Goal: Transaction & Acquisition: Purchase product/service

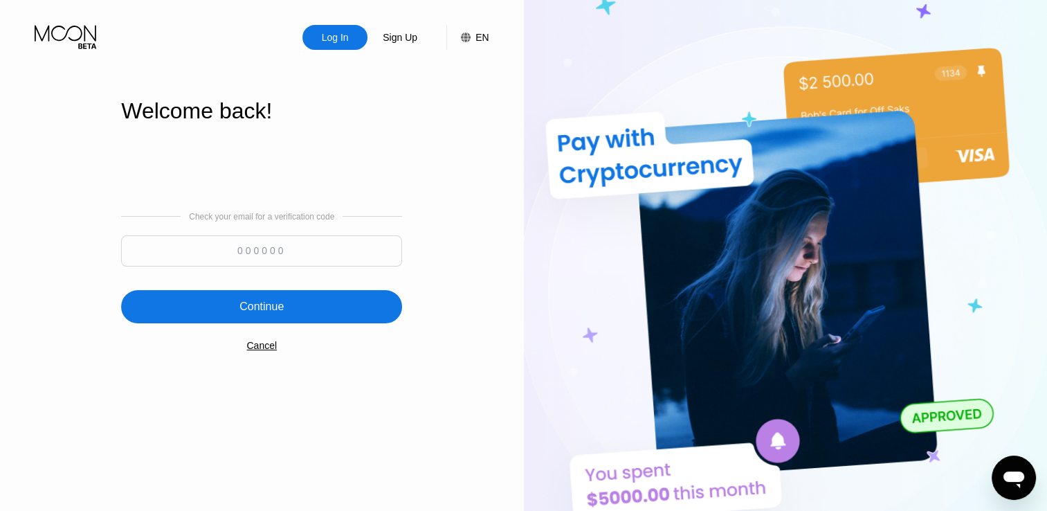
click at [260, 255] on input at bounding box center [261, 250] width 281 height 31
type input "805267"
click at [302, 317] on div "Continue" at bounding box center [261, 306] width 281 height 33
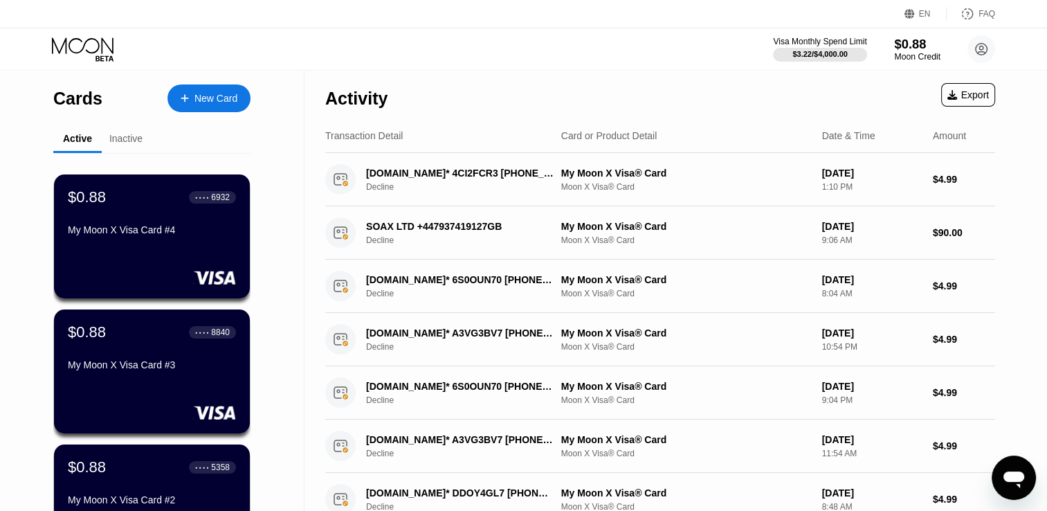
click at [909, 48] on div "$0.88" at bounding box center [917, 44] width 46 height 15
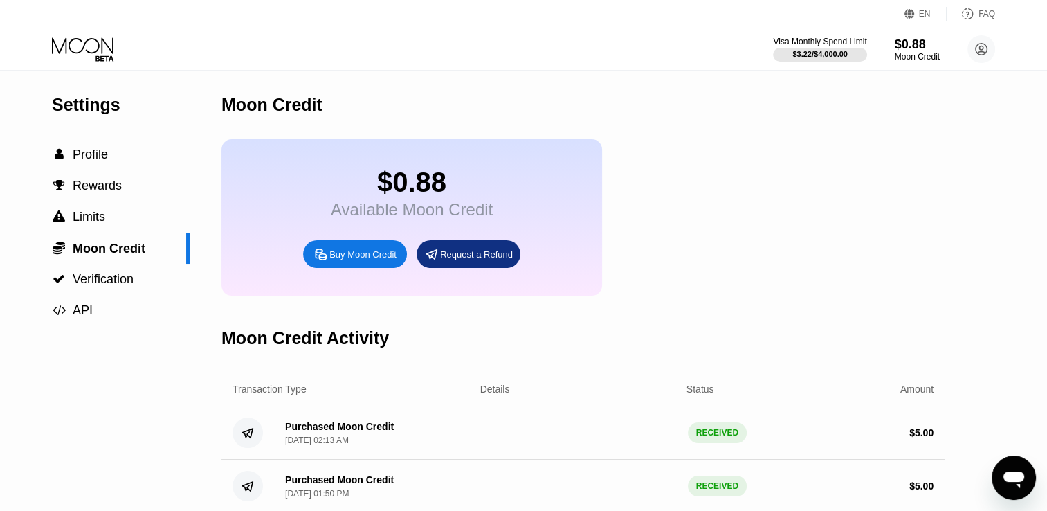
click at [354, 260] on div "Buy Moon Credit" at bounding box center [362, 254] width 67 height 12
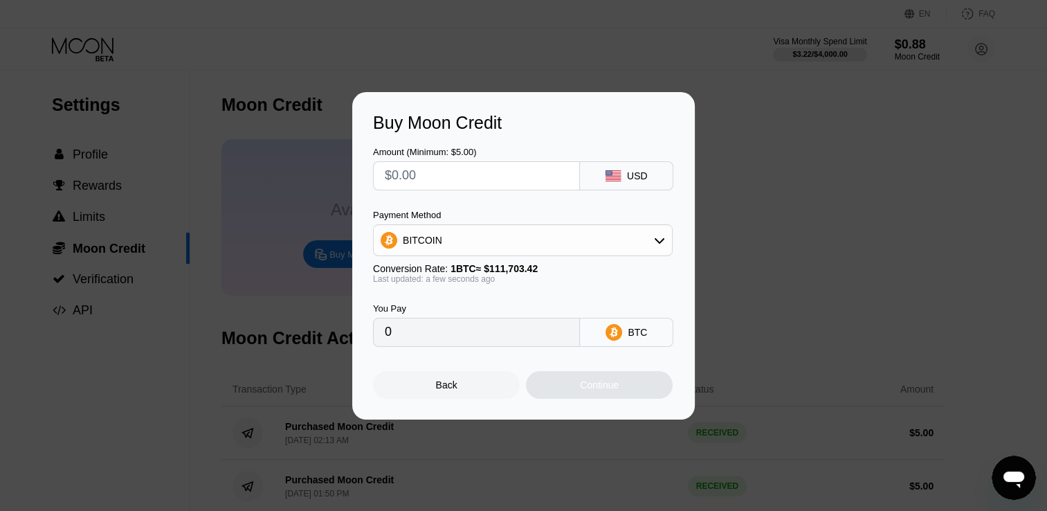
click at [453, 169] on input "text" at bounding box center [476, 176] width 183 height 28
type input "$5"
type input "0.00004477"
type input "$5"
click at [588, 239] on div "BITCOIN" at bounding box center [523, 240] width 298 height 28
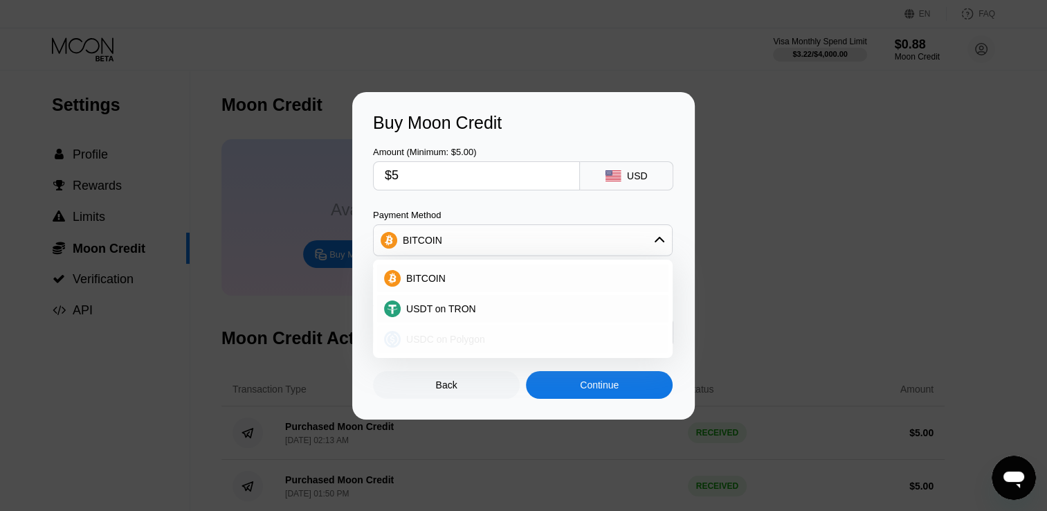
click at [445, 345] on span "USDC on Polygon" at bounding box center [445, 339] width 79 height 11
type input "5.00000000"
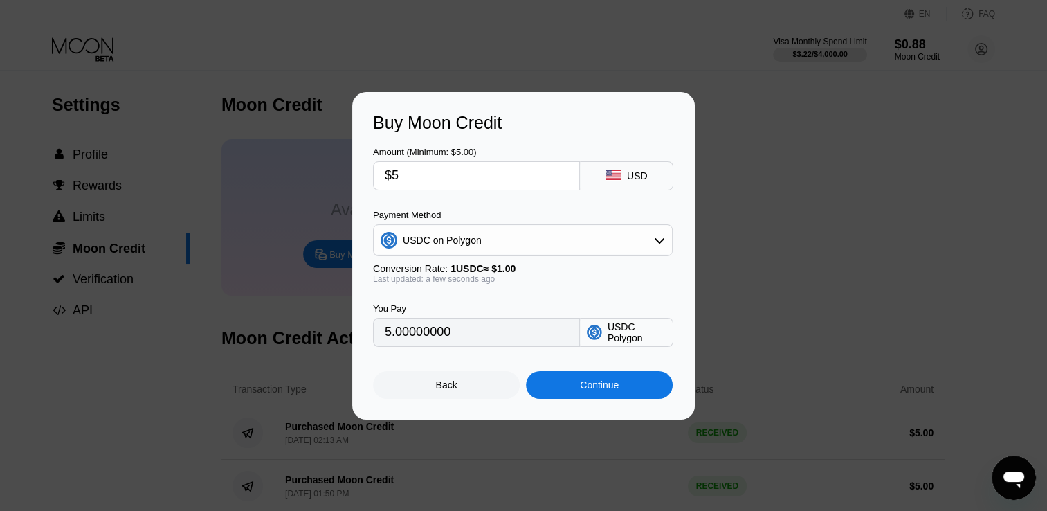
click at [592, 389] on div "Continue" at bounding box center [599, 384] width 39 height 11
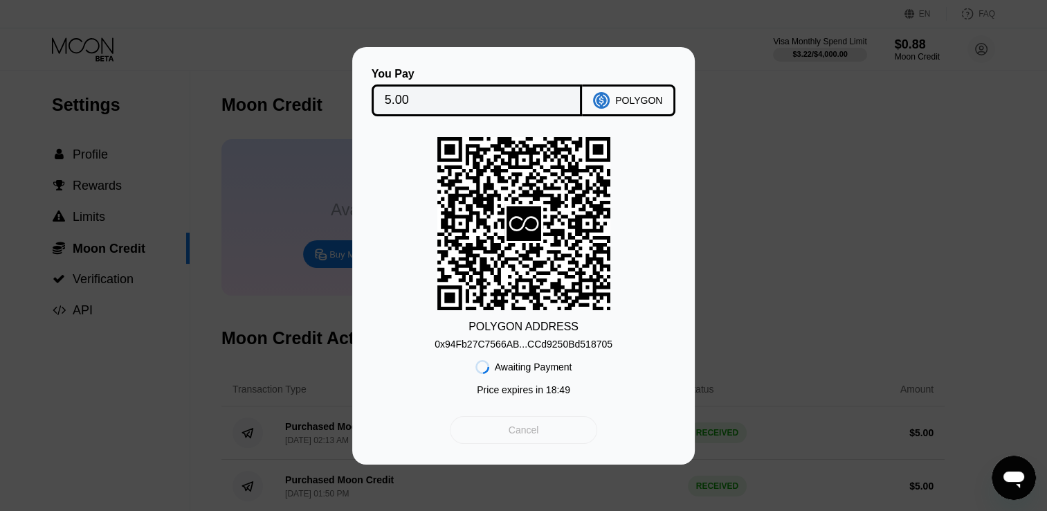
click at [516, 435] on div "Cancel" at bounding box center [524, 430] width 30 height 12
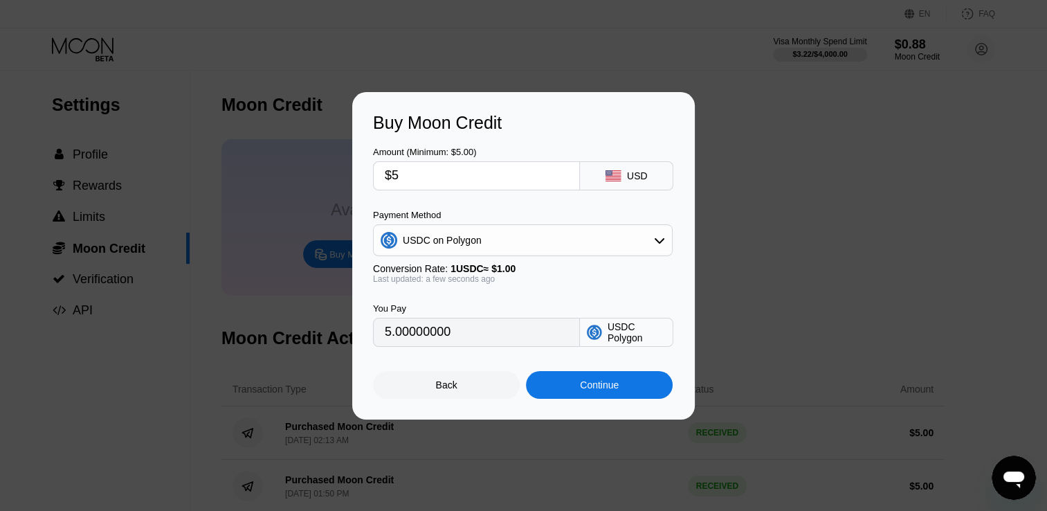
click at [457, 171] on input "$5" at bounding box center [476, 176] width 183 height 28
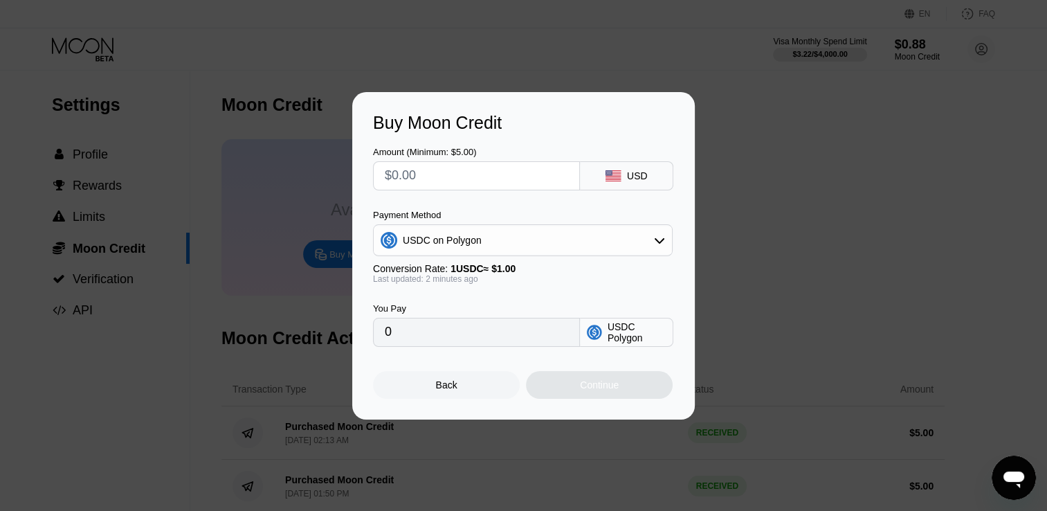
type input "0"
type input "$7"
type input "7.00000000"
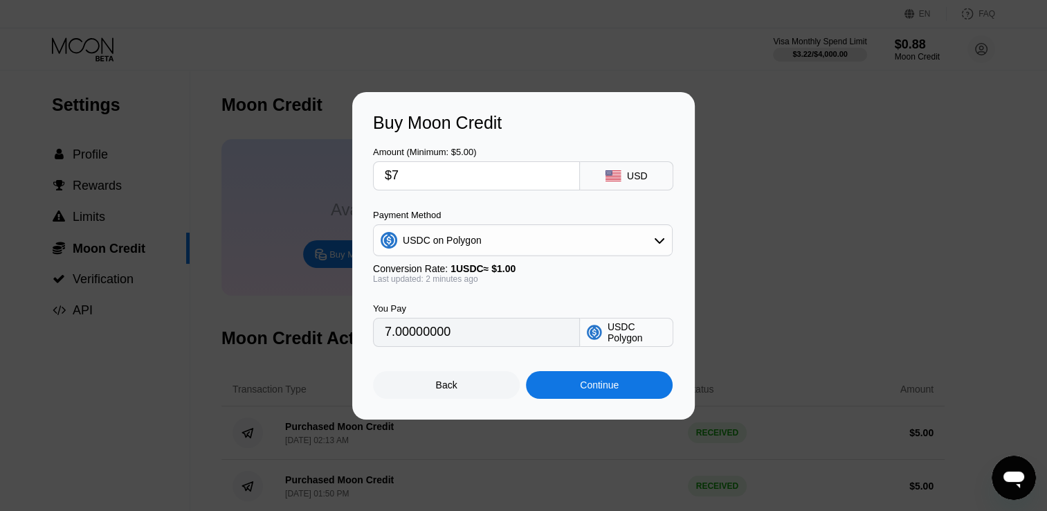
type input "$7"
type input "0"
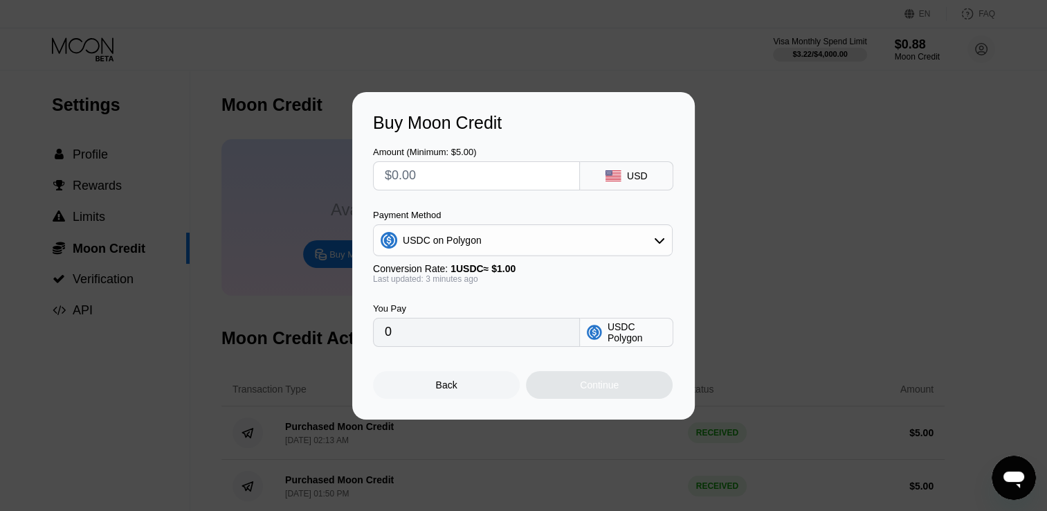
type input "$1"
type input "1.00000000"
type input "$10"
type input "10.00000000"
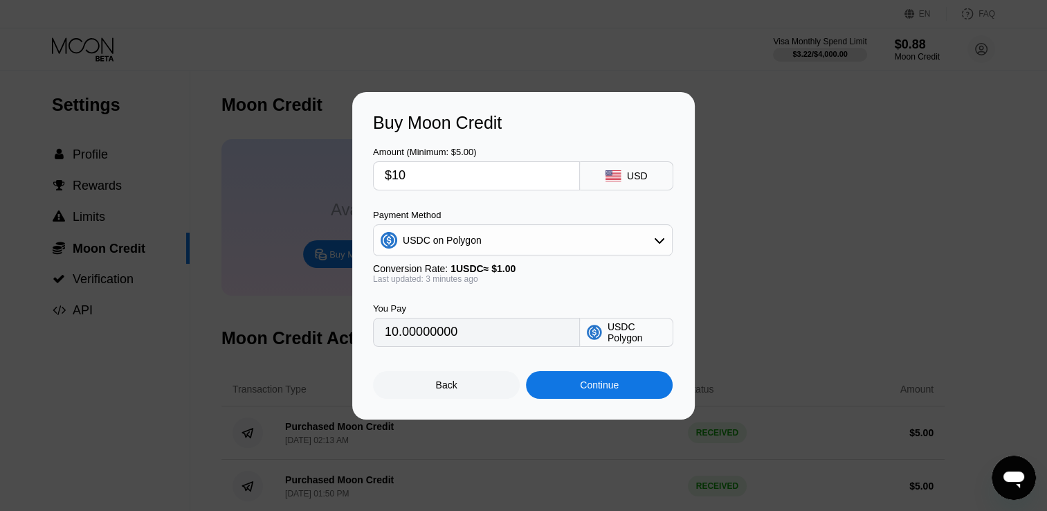
type input "$10"
click at [582, 390] on div "Continue" at bounding box center [599, 384] width 39 height 11
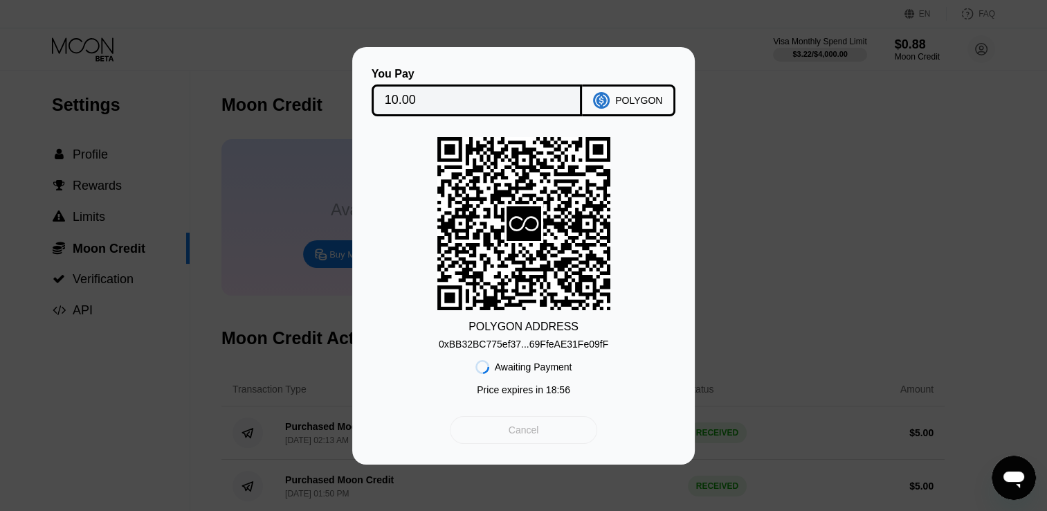
click at [502, 424] on div "Cancel" at bounding box center [523, 430] width 147 height 28
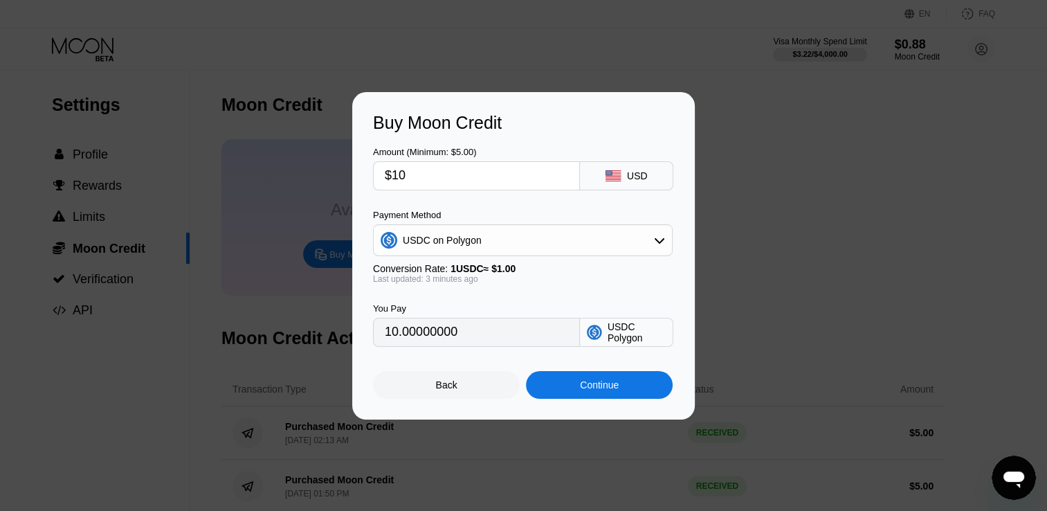
click at [405, 167] on input "$10" at bounding box center [476, 176] width 183 height 28
type input "$1"
type input "1.00000000"
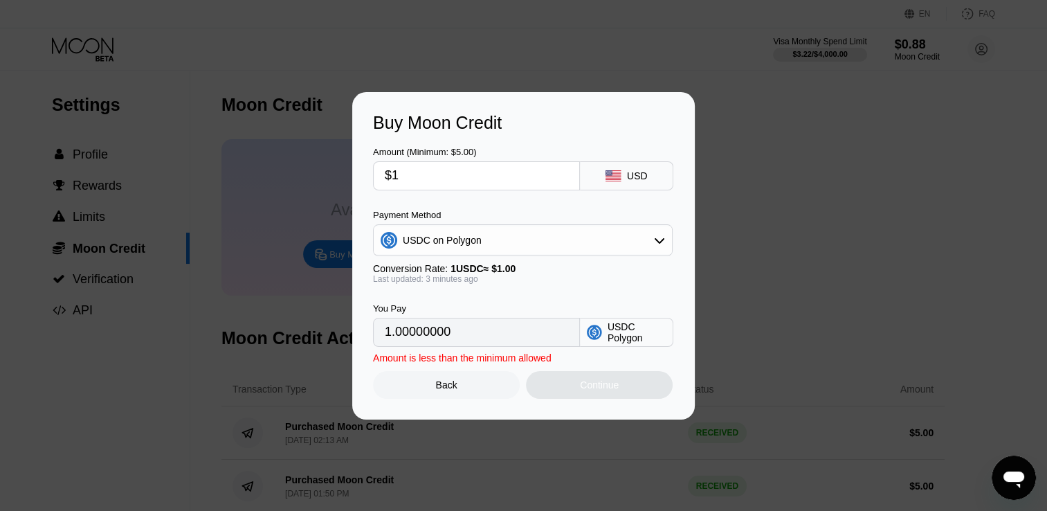
type input "$11"
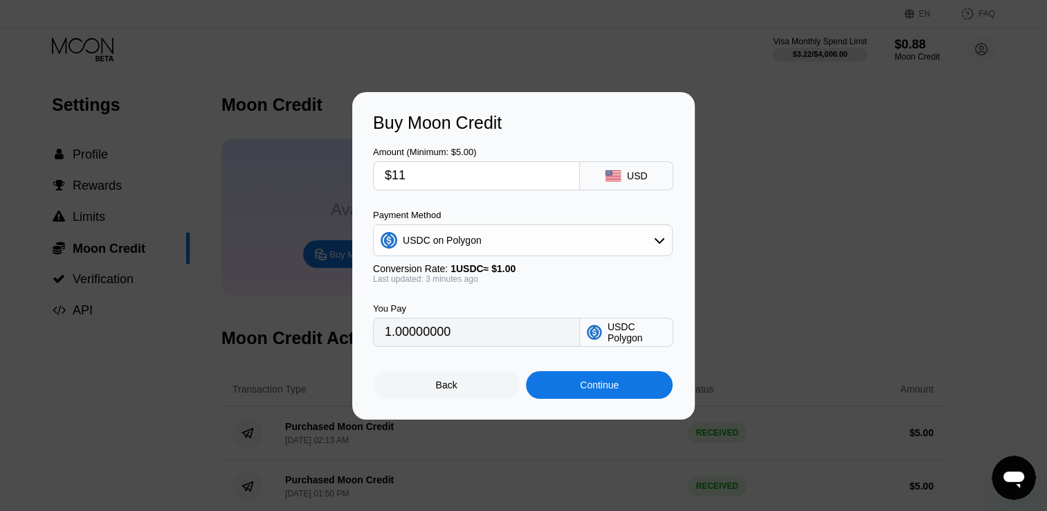
type input "11.00000000"
type input "$11"
click at [611, 389] on div "Continue" at bounding box center [599, 384] width 39 height 11
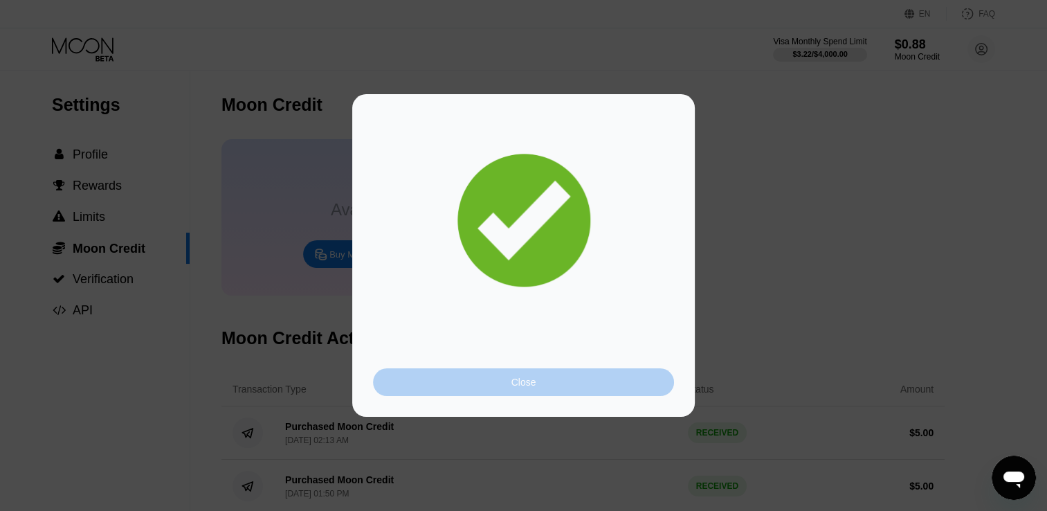
click at [561, 392] on div "Close" at bounding box center [523, 382] width 301 height 28
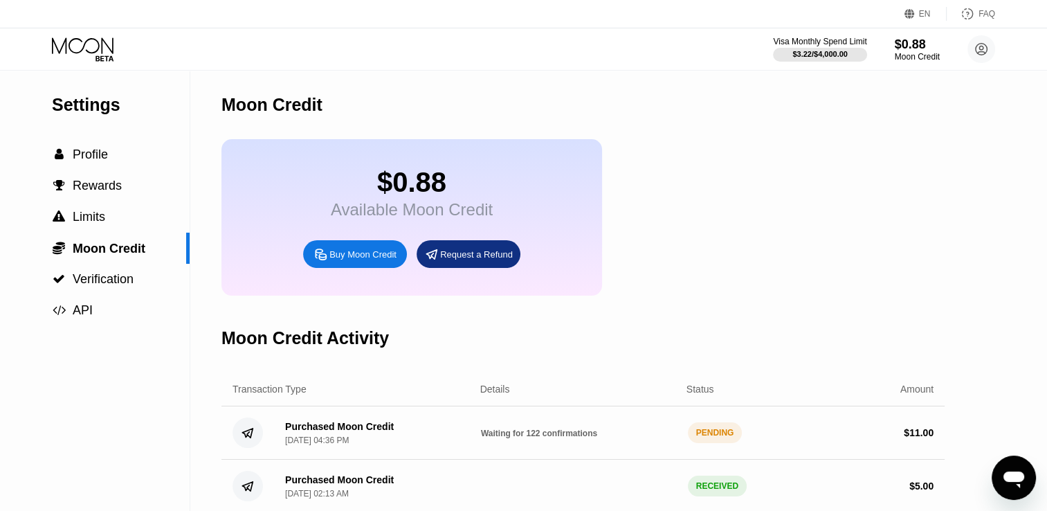
click at [393, 445] on div "Purchased Moon Credit Sep 22, 2025, 04:36 PM" at bounding box center [372, 433] width 196 height 24
click at [76, 54] on icon at bounding box center [84, 49] width 64 height 24
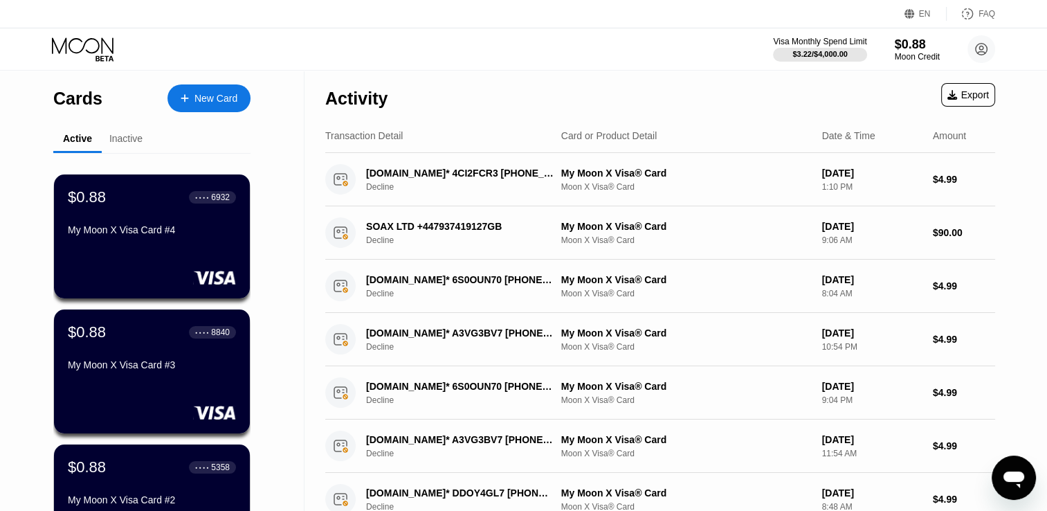
click at [91, 51] on icon at bounding box center [84, 49] width 64 height 24
click at [122, 219] on div "$0.88 ● ● ● ● 6932 My Moon X Visa Card #4" at bounding box center [152, 214] width 170 height 53
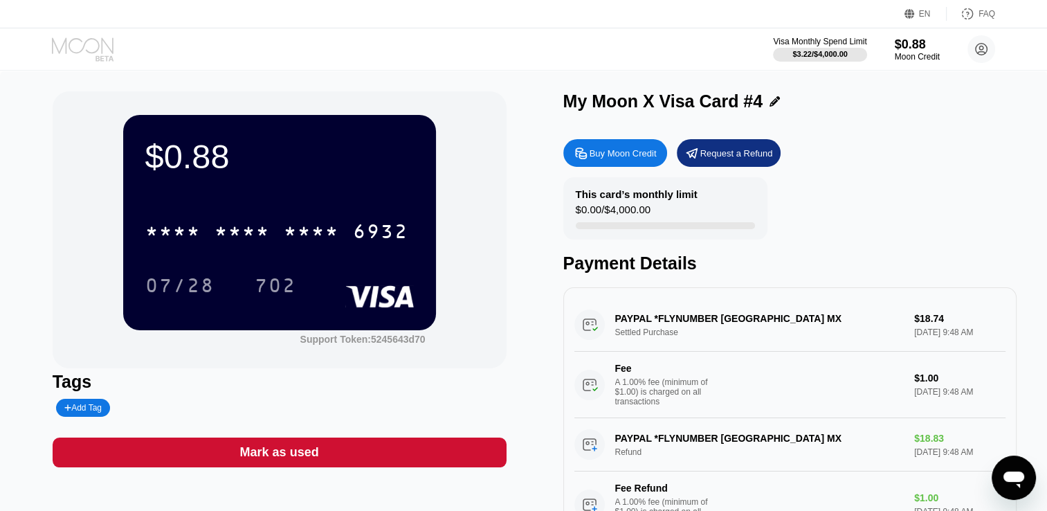
click at [98, 55] on icon at bounding box center [84, 49] width 64 height 24
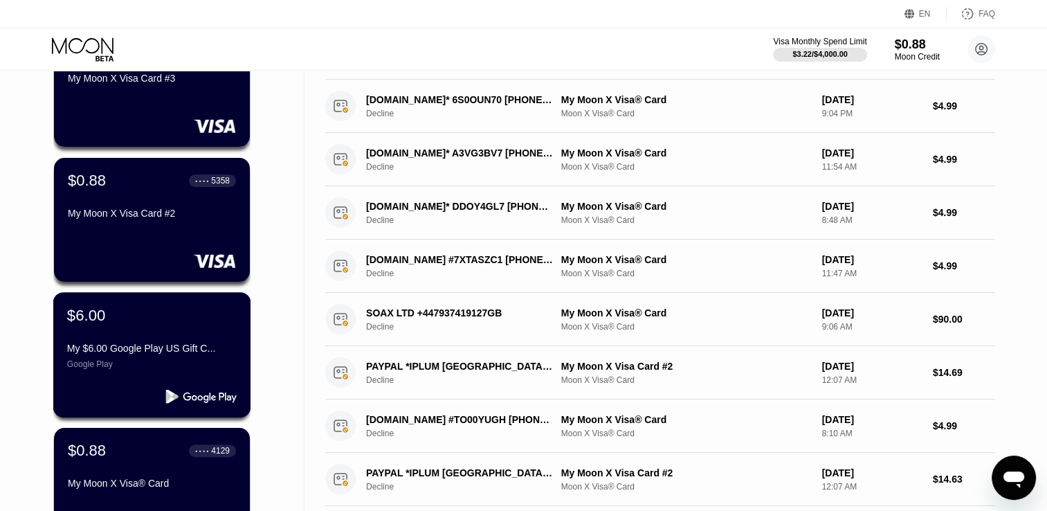
scroll to position [235, 0]
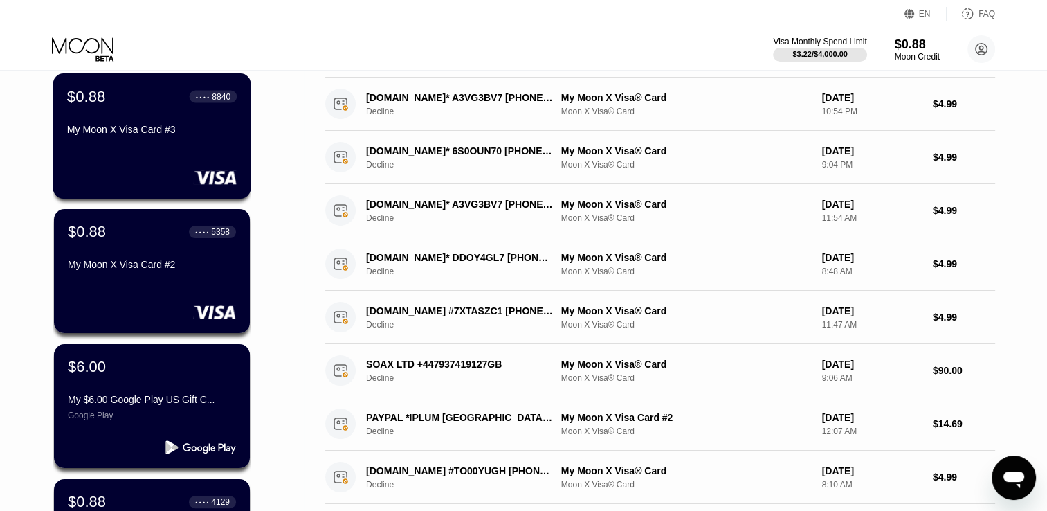
click at [156, 128] on div "My Moon X Visa Card #3" at bounding box center [152, 129] width 170 height 11
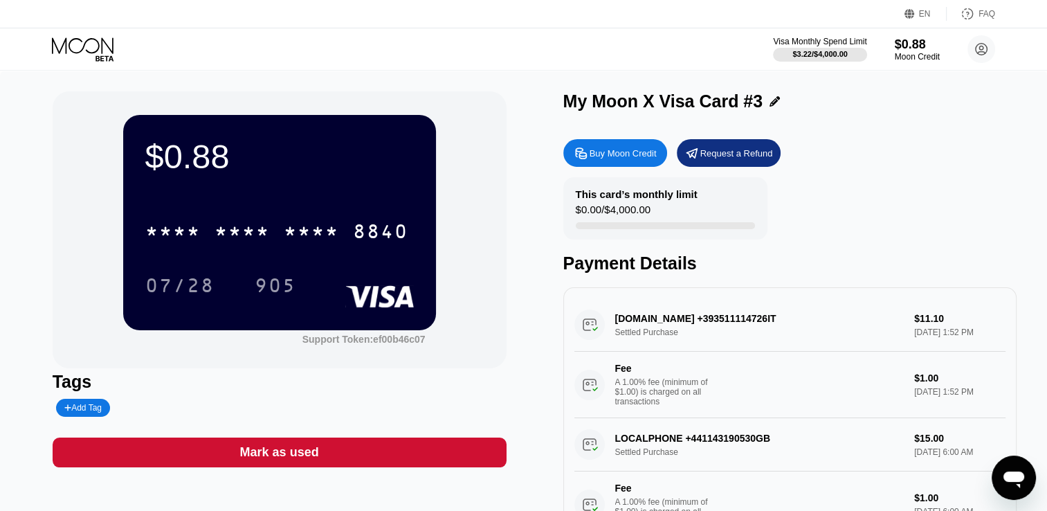
click at [89, 47] on icon at bounding box center [84, 49] width 64 height 24
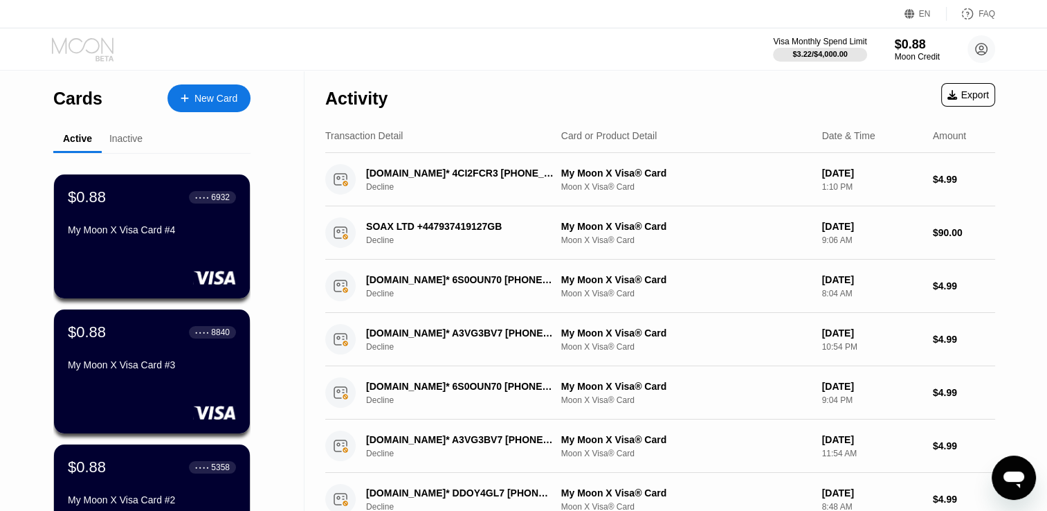
click at [91, 58] on icon at bounding box center [84, 49] width 64 height 24
click at [922, 47] on div "$0.88" at bounding box center [917, 44] width 46 height 15
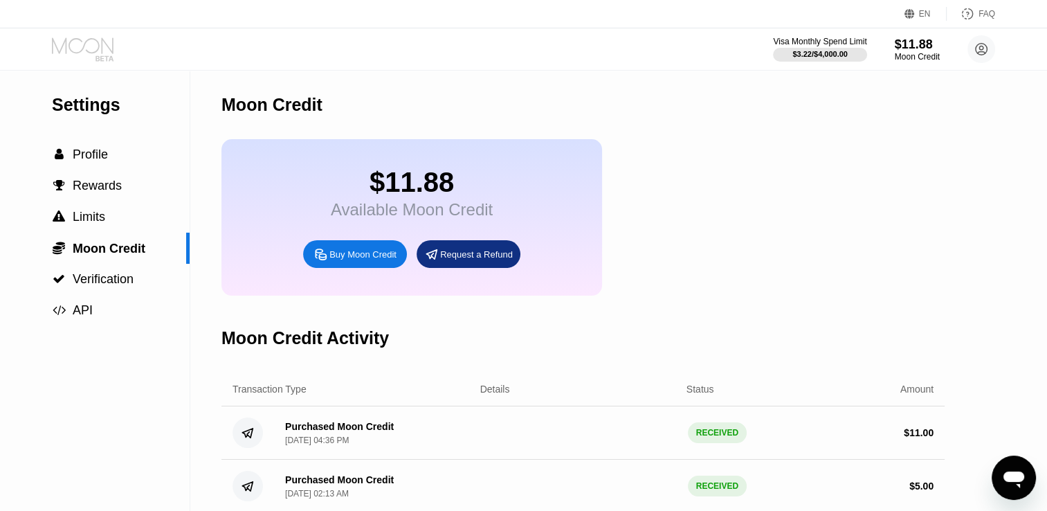
click at [75, 57] on icon at bounding box center [84, 49] width 64 height 24
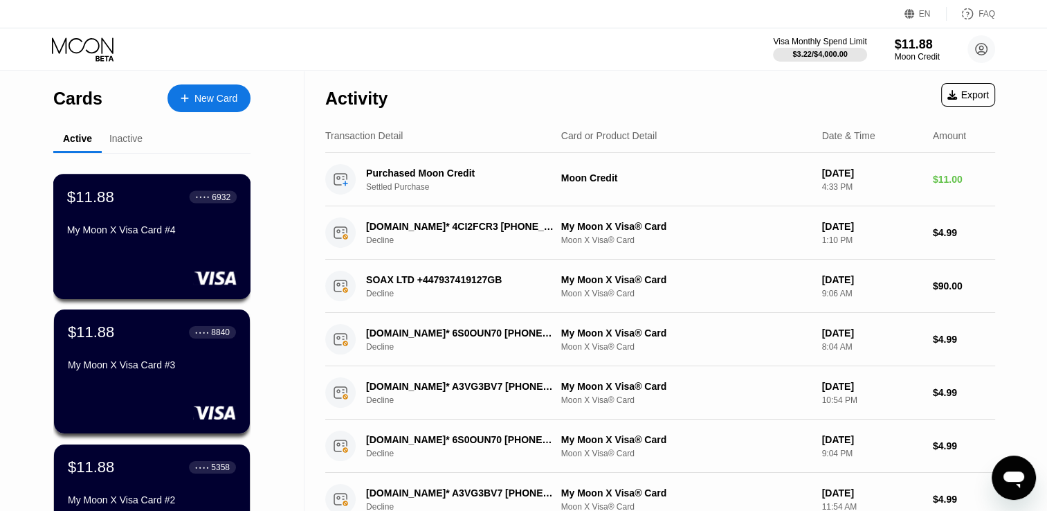
click at [123, 248] on div "$11.88 ● ● ● ● 6932 My Moon X Visa Card #4" at bounding box center [152, 236] width 198 height 125
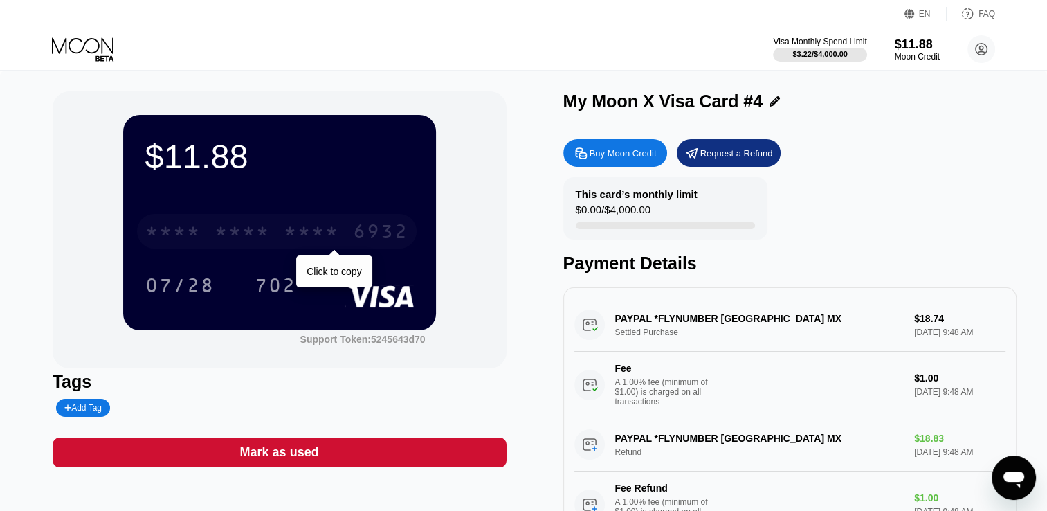
click at [233, 231] on div "* * * *" at bounding box center [242, 233] width 55 height 22
click at [233, 231] on div "6500" at bounding box center [242, 233] width 55 height 22
click at [233, 231] on div "* * * *" at bounding box center [242, 233] width 55 height 22
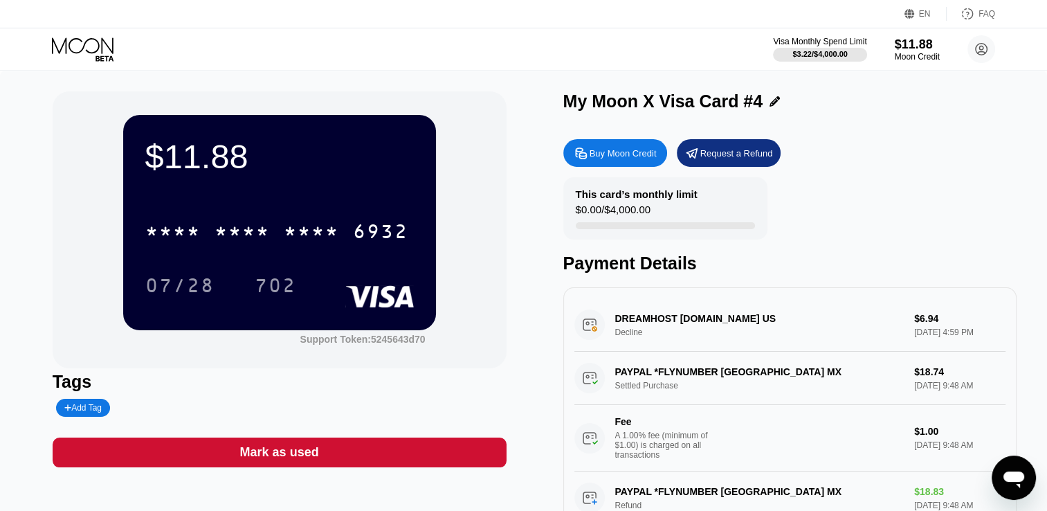
click at [635, 336] on div "DREAMHOST [DOMAIN_NAME] US Decline $6.94 [DATE] 4:59 PM" at bounding box center [790, 324] width 432 height 53
click at [97, 60] on icon at bounding box center [104, 58] width 18 height 6
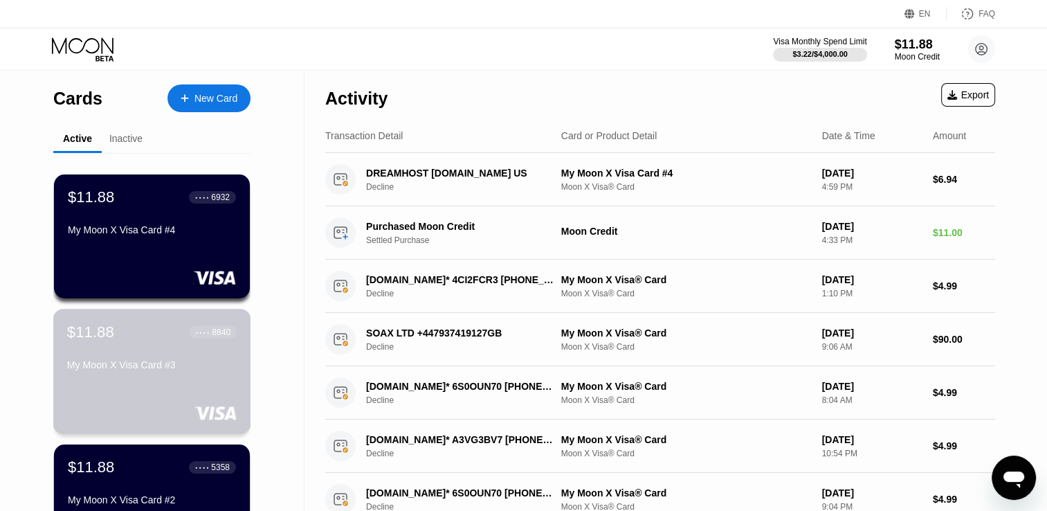
click at [125, 357] on div "$11.88 ● ● ● ● 8840 My Moon X Visa Card #3" at bounding box center [152, 348] width 170 height 53
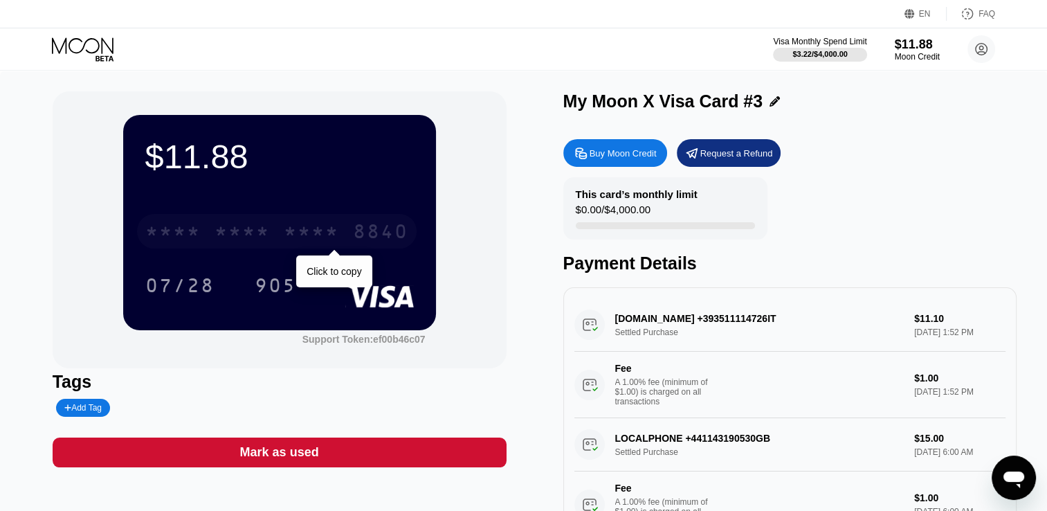
click at [241, 239] on div "* * * *" at bounding box center [242, 233] width 55 height 22
